Goal: Navigation & Orientation: Go to known website

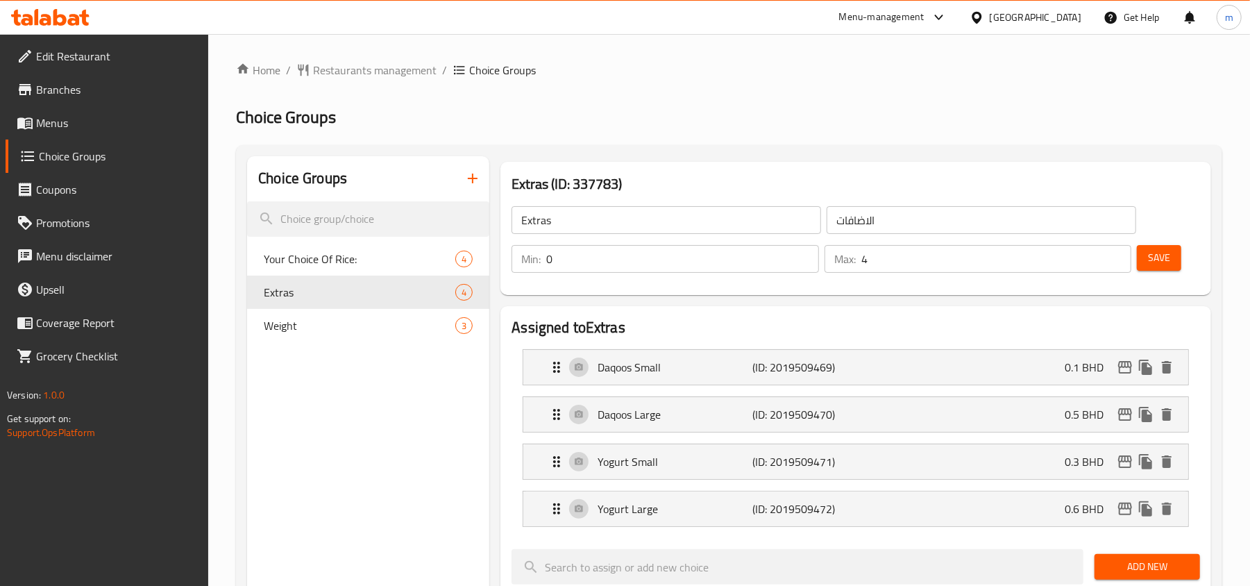
click at [1053, 19] on div "[GEOGRAPHIC_DATA]" at bounding box center [1036, 17] width 92 height 15
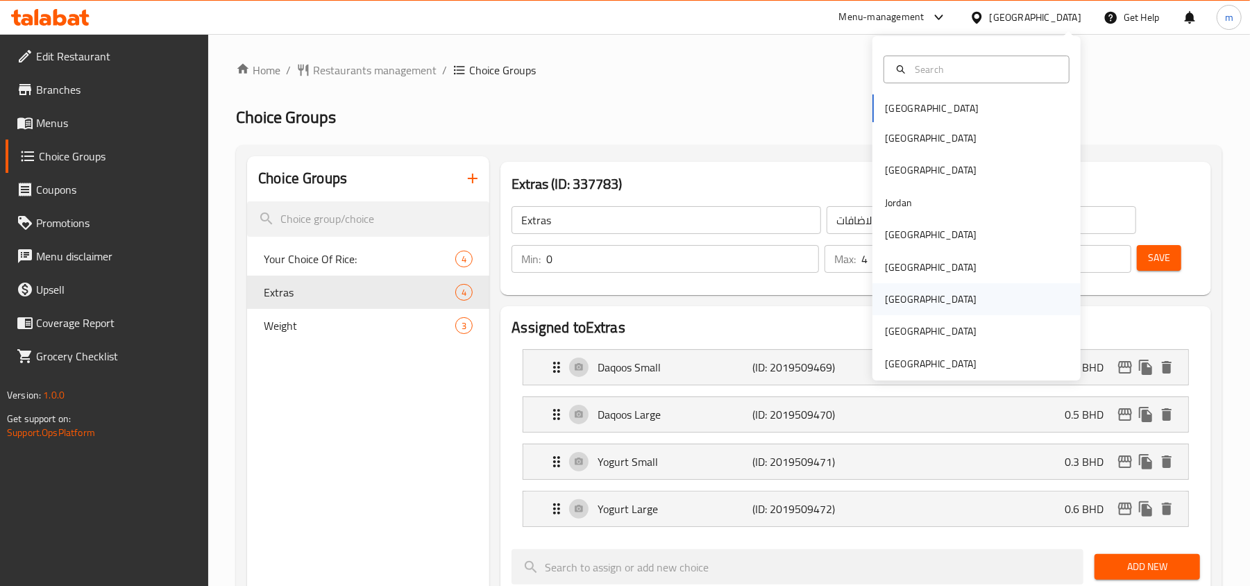
click at [900, 287] on div "[GEOGRAPHIC_DATA]" at bounding box center [931, 299] width 114 height 32
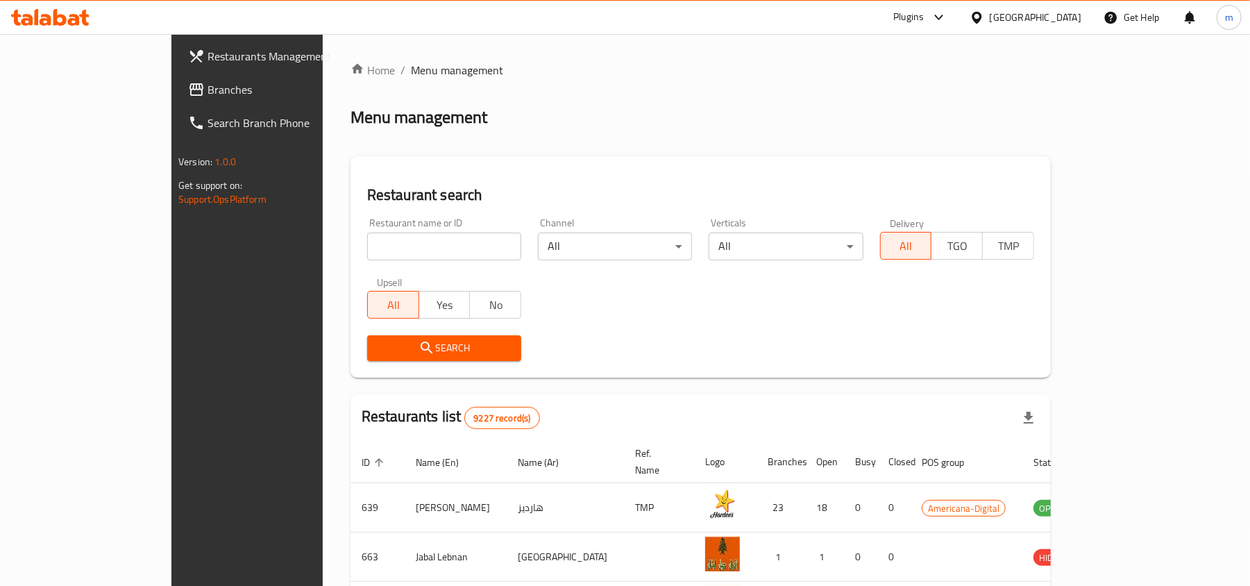
click at [984, 24] on icon at bounding box center [976, 17] width 15 height 15
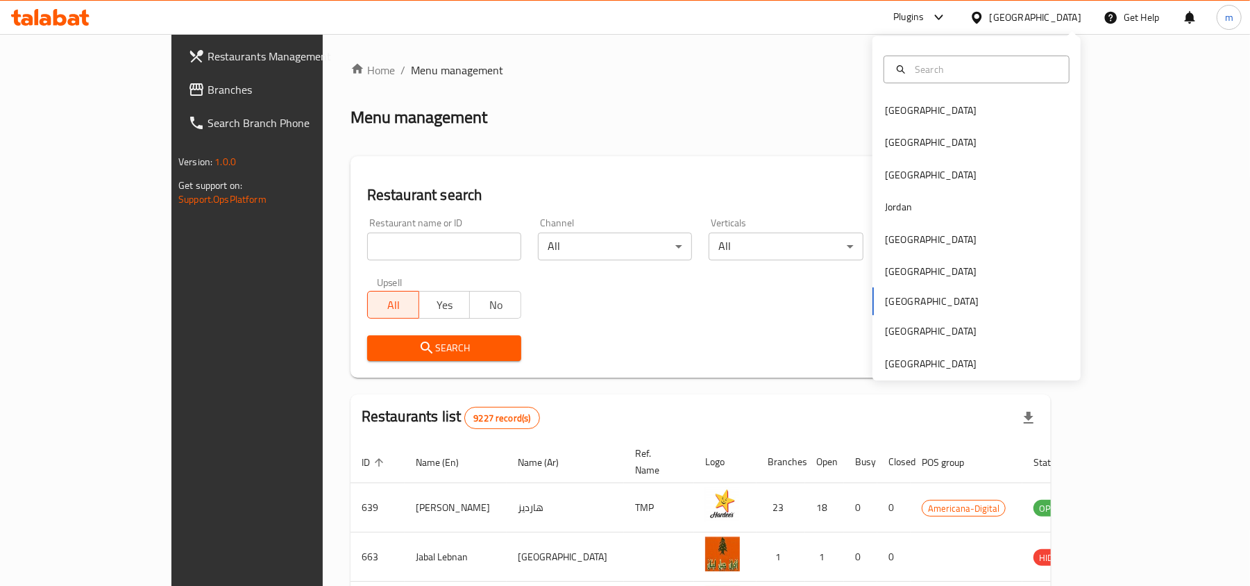
click at [53, 26] on div at bounding box center [50, 17] width 78 height 17
